Goal: Find specific page/section: Find specific page/section

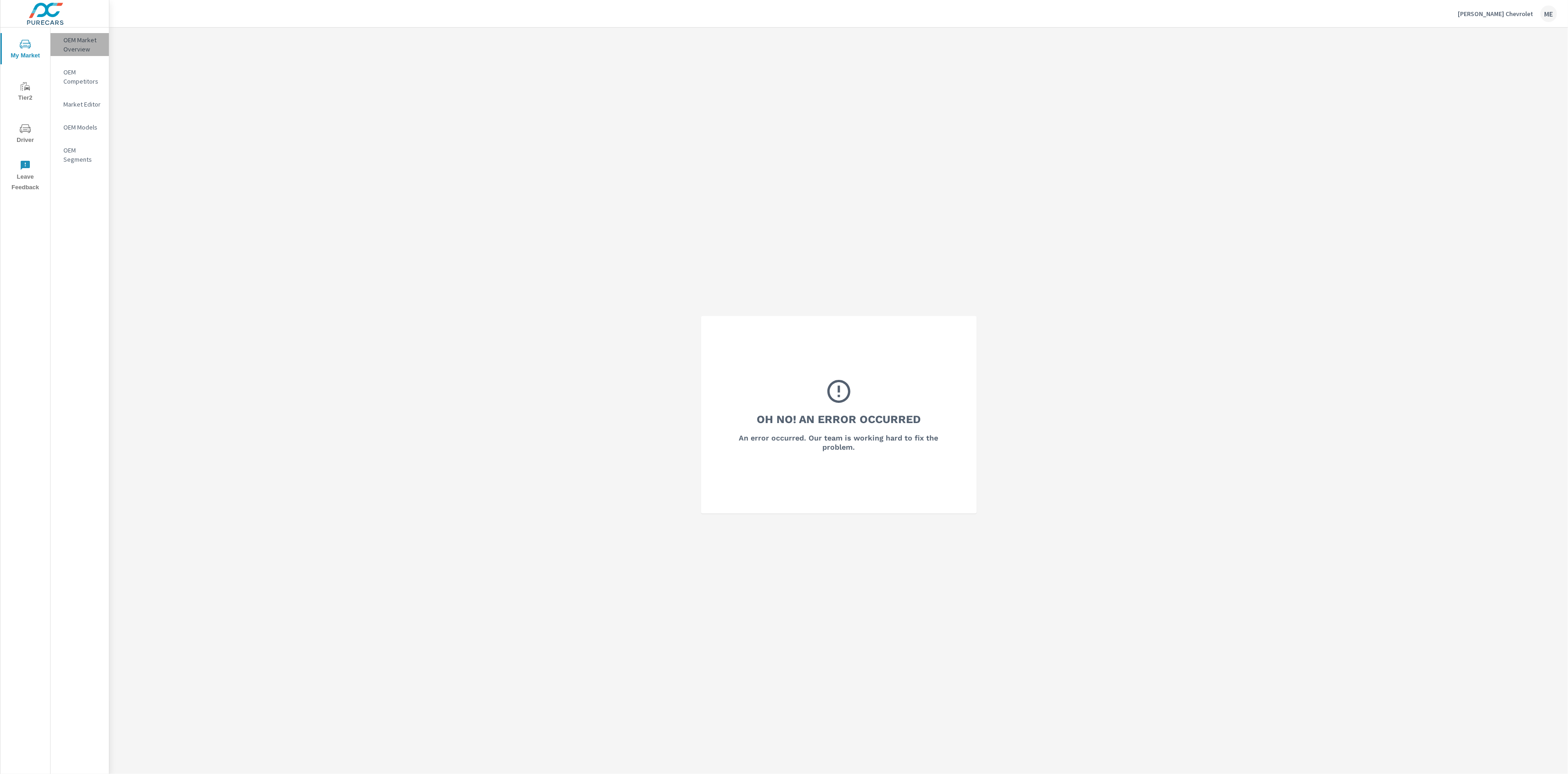
click at [61, 49] on div "OEM Market Overview" at bounding box center [80, 44] width 58 height 23
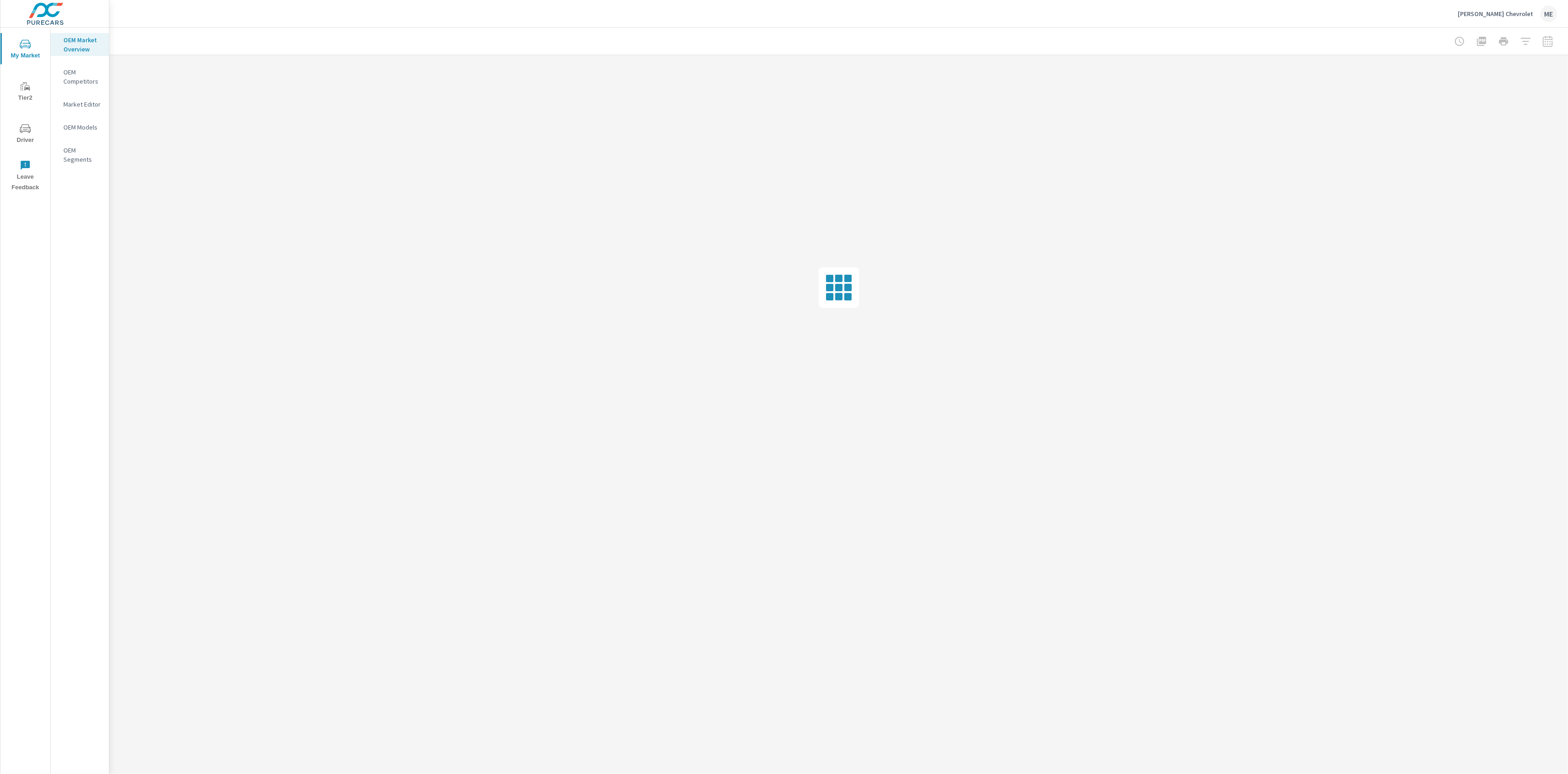
click at [943, 32] on div at bounding box center [839, 41] width 1437 height 27
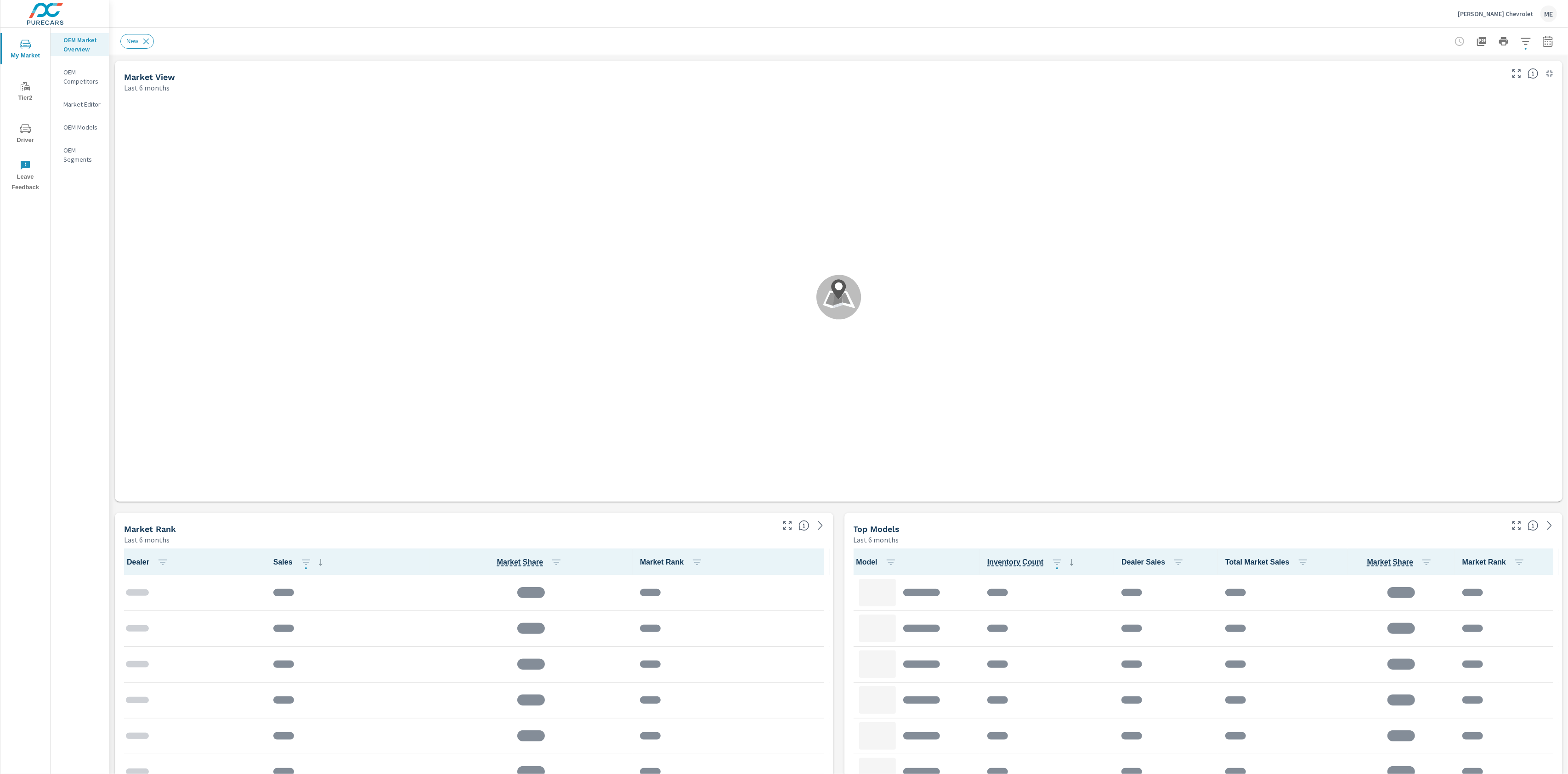
click at [1101, 31] on div "New" at bounding box center [839, 41] width 1437 height 27
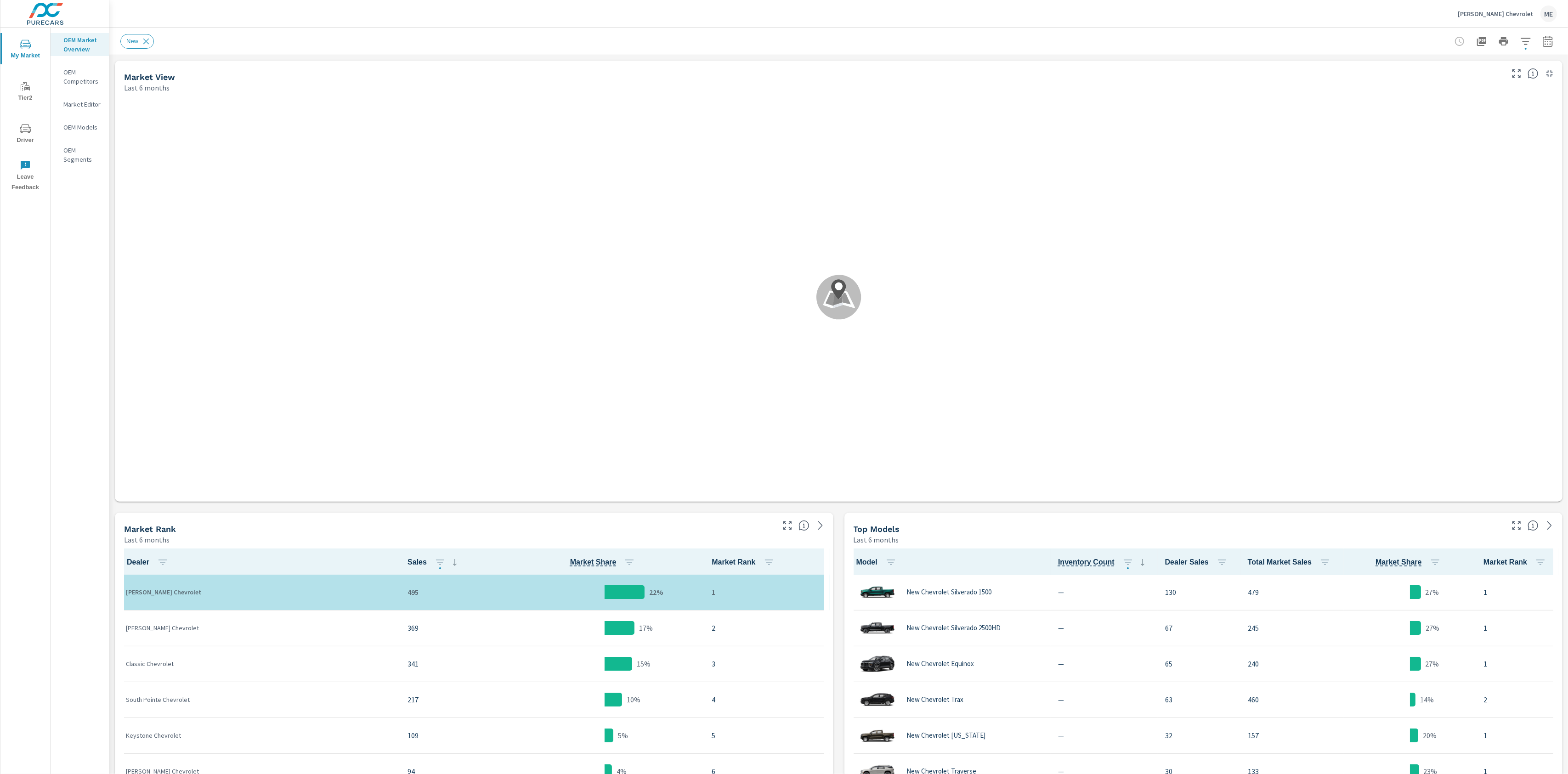
scroll to position [1, 0]
click at [1101, 31] on div "New" at bounding box center [839, 41] width 1437 height 27
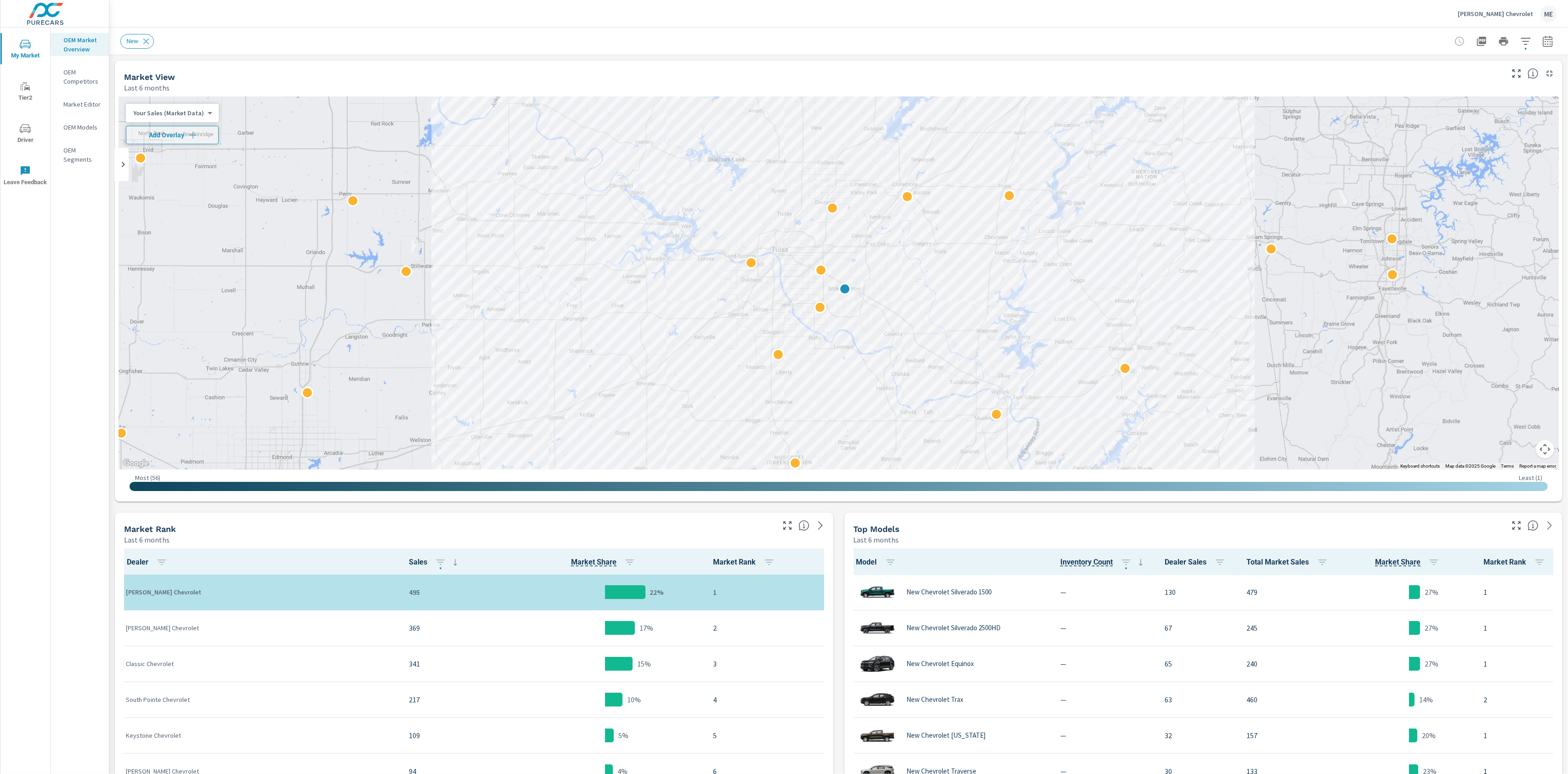
click at [999, 35] on div "New" at bounding box center [774, 41] width 1308 height 15
